Goal: Task Accomplishment & Management: Manage account settings

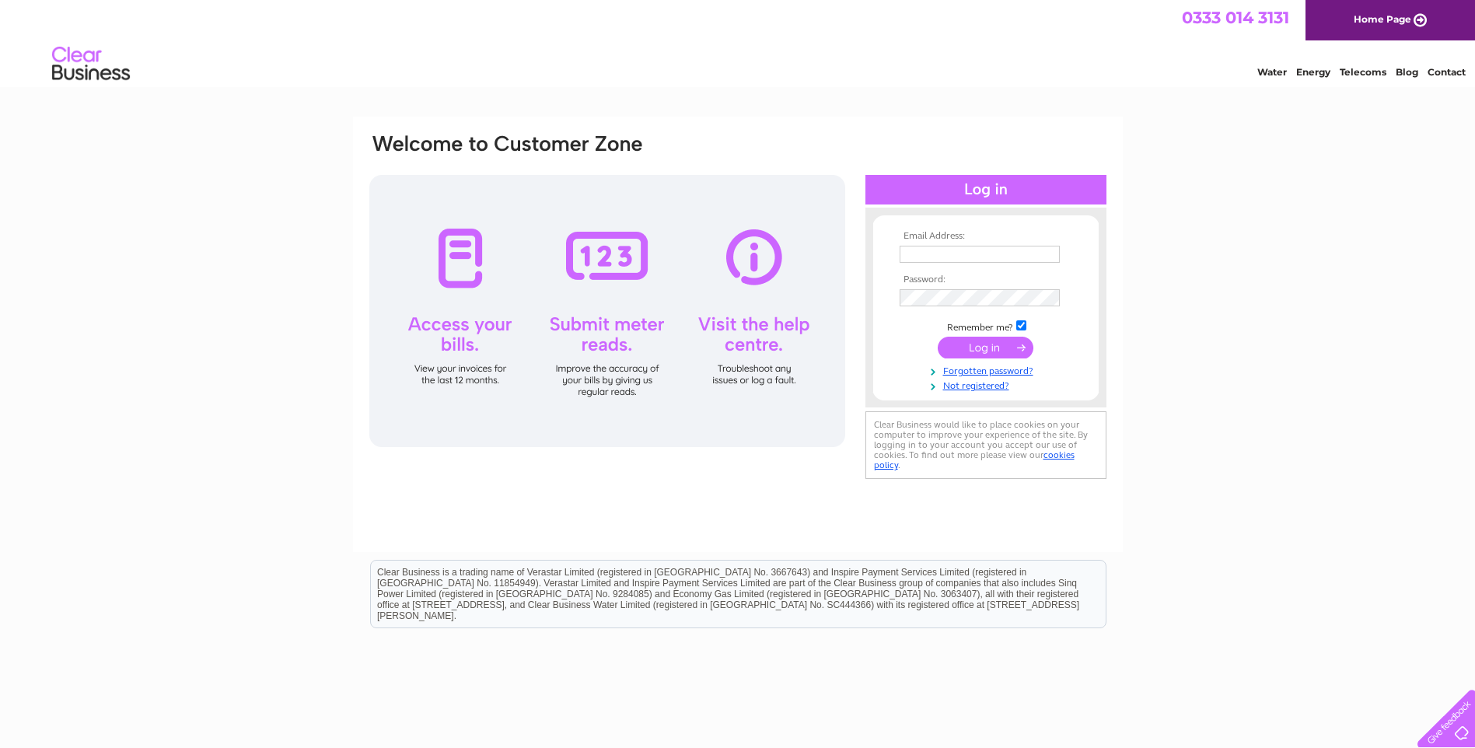
type input "accounts@mislimited.co.uk"
click at [983, 349] on input "submit" at bounding box center [985, 348] width 96 height 22
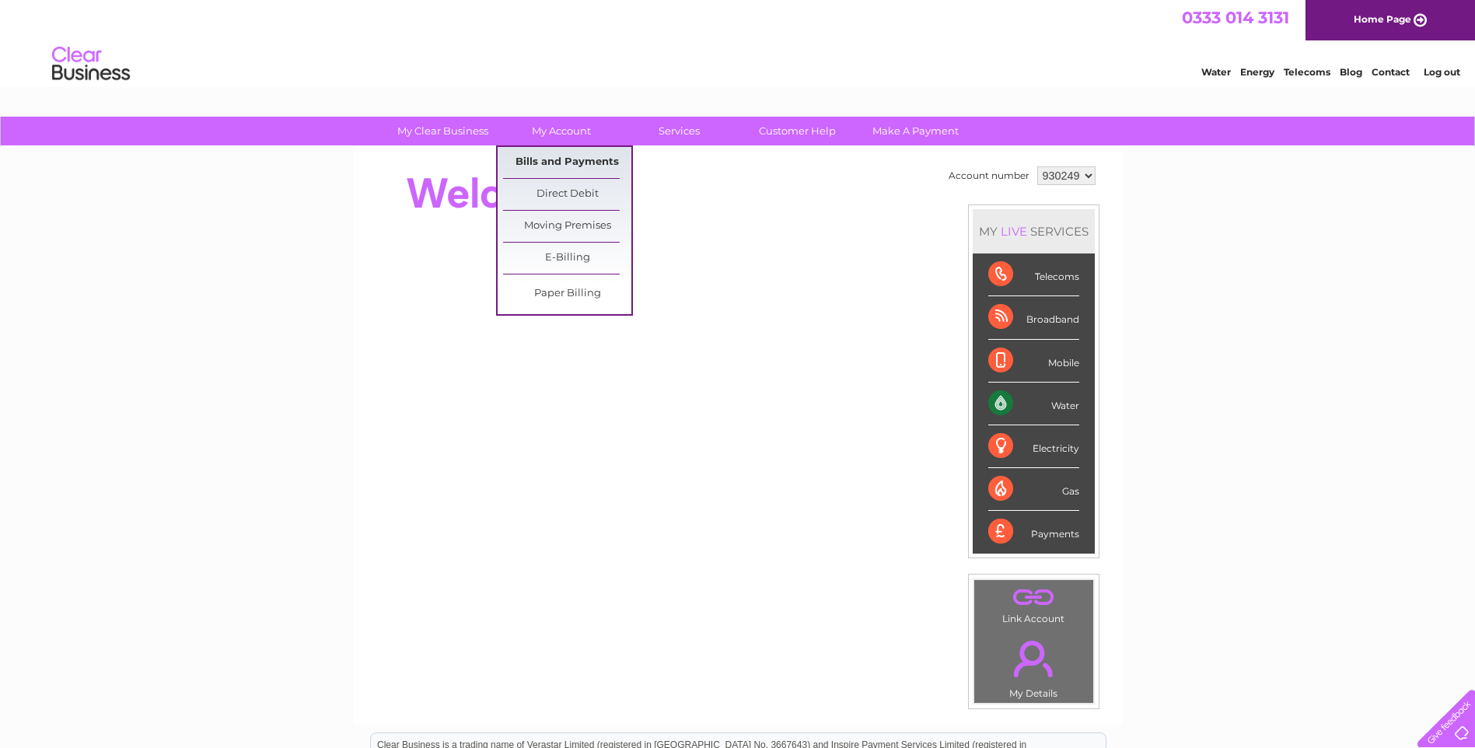
click at [560, 165] on link "Bills and Payments" at bounding box center [567, 162] width 128 height 31
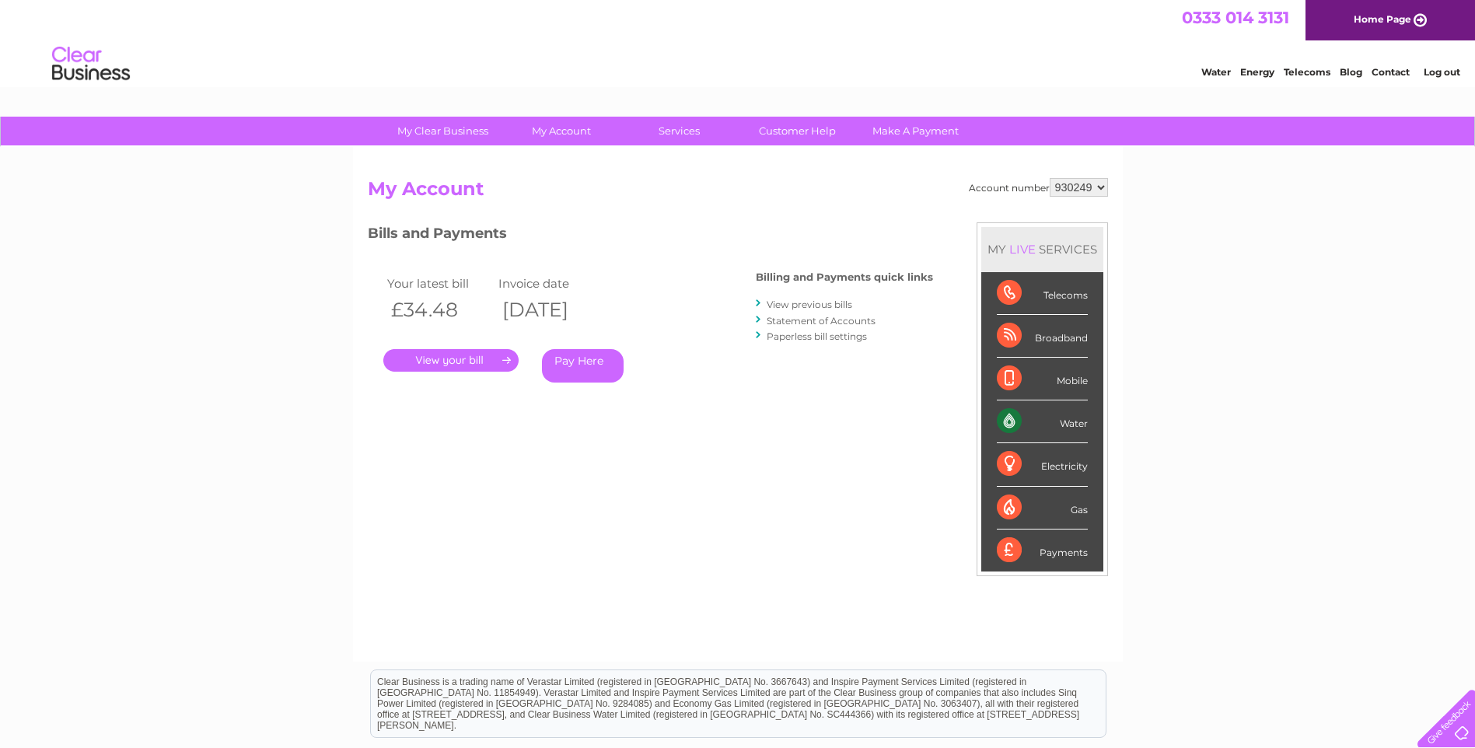
click at [445, 361] on link "." at bounding box center [450, 360] width 135 height 23
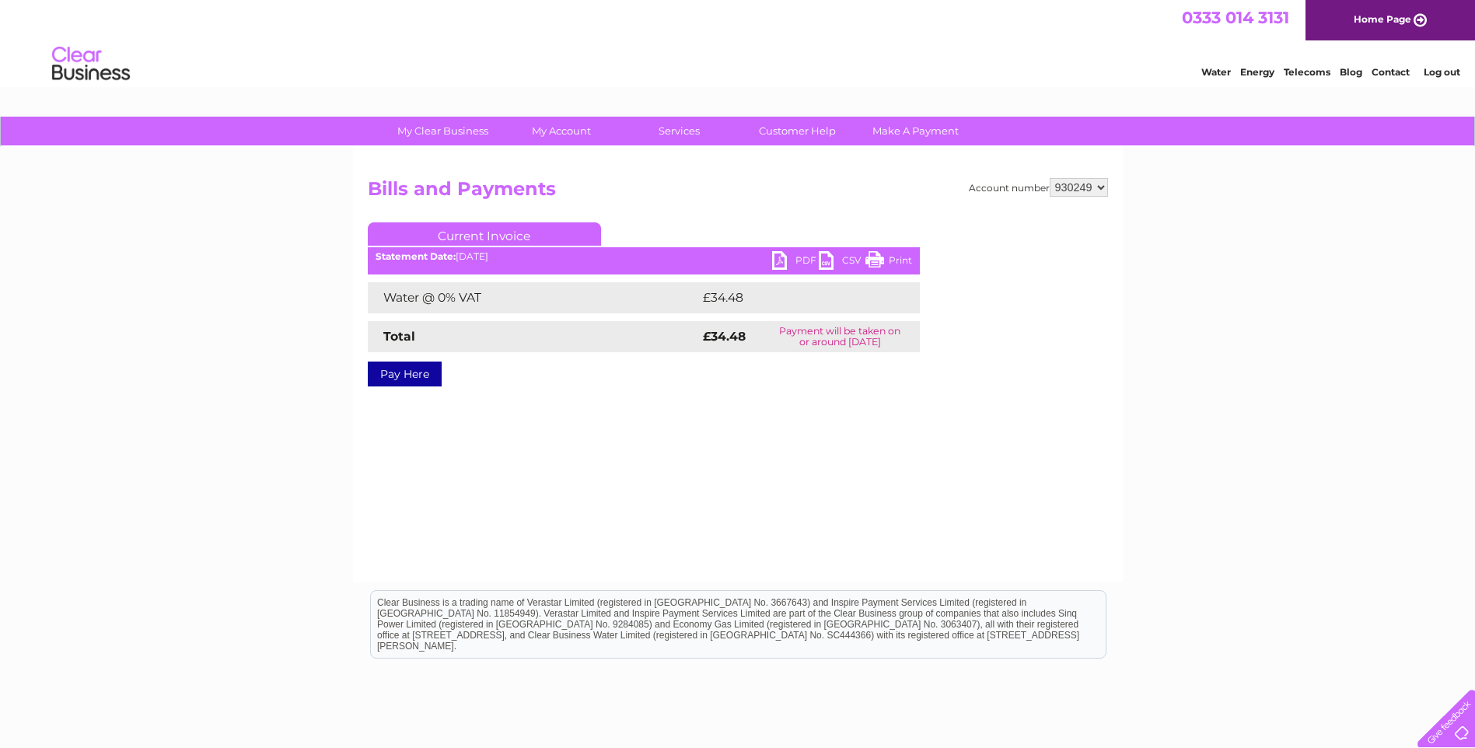
click at [791, 256] on link "PDF" at bounding box center [795, 262] width 47 height 23
click at [1439, 70] on link "Log out" at bounding box center [1441, 72] width 37 height 12
